Goal: Information Seeking & Learning: Learn about a topic

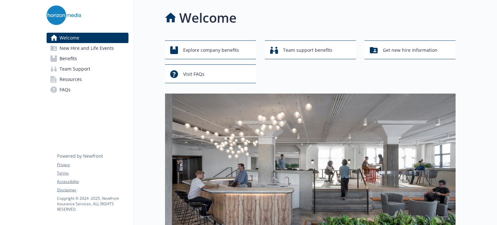
click at [102, 56] on link "Benefits" at bounding box center [88, 58] width 82 height 10
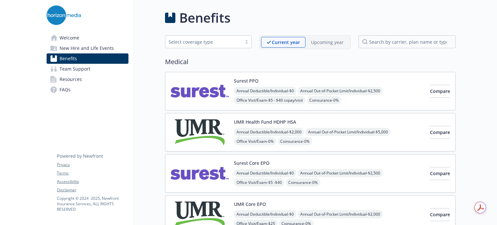
click at [61, 11] on img at bounding box center [64, 15] width 34 height 19
click at [72, 35] on span "Welcome" at bounding box center [70, 38] width 20 height 10
